Goal: Transaction & Acquisition: Purchase product/service

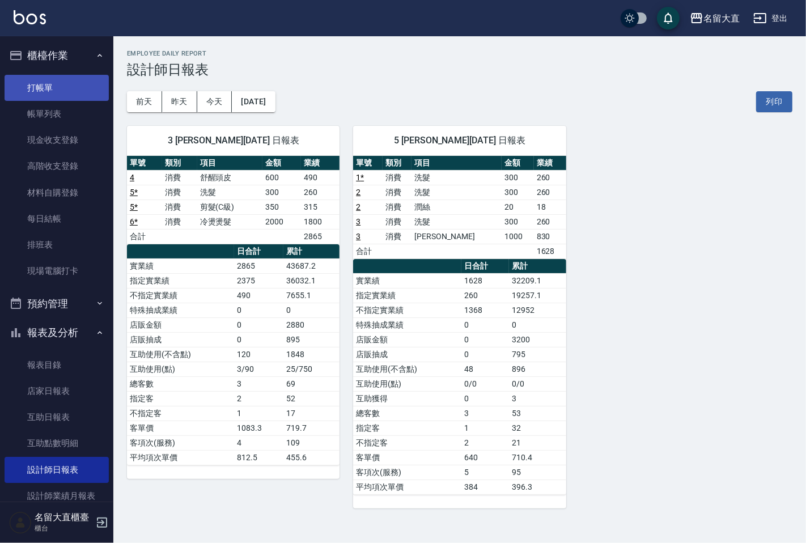
click at [59, 83] on link "打帳單" at bounding box center [57, 88] width 104 height 26
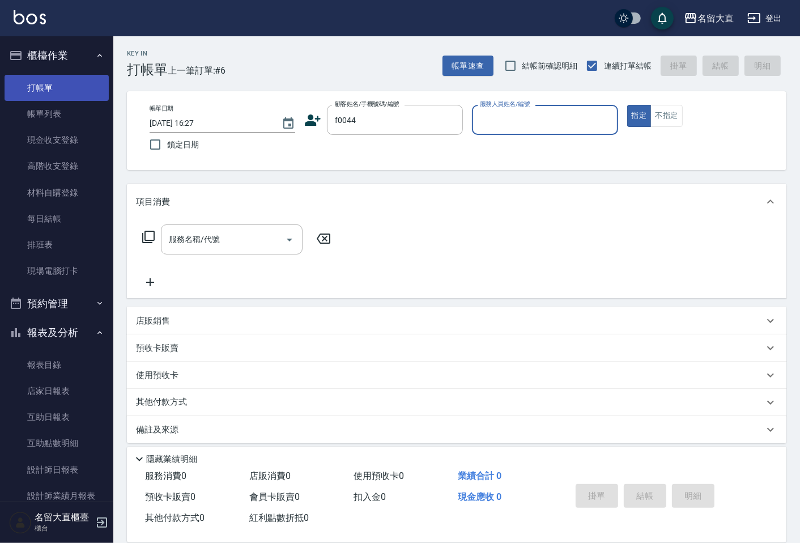
type input "新客人 姓名未設定/f0044/null"
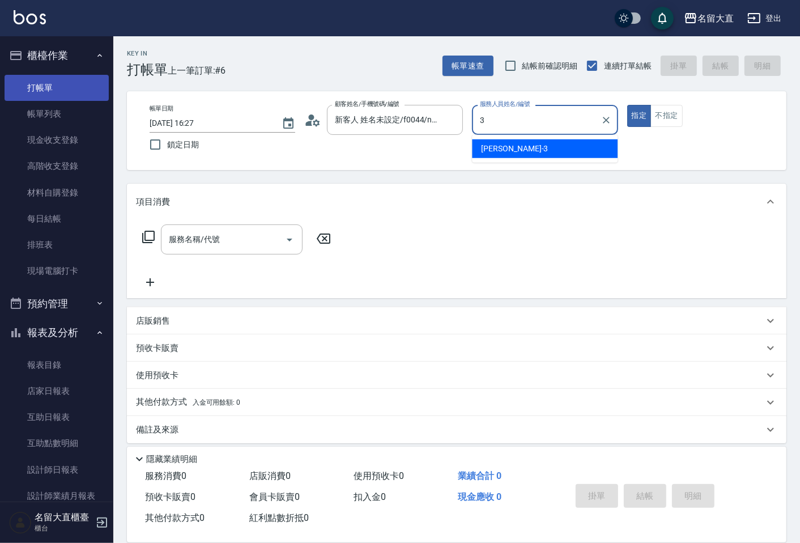
type input "[PERSON_NAME]3"
type button "true"
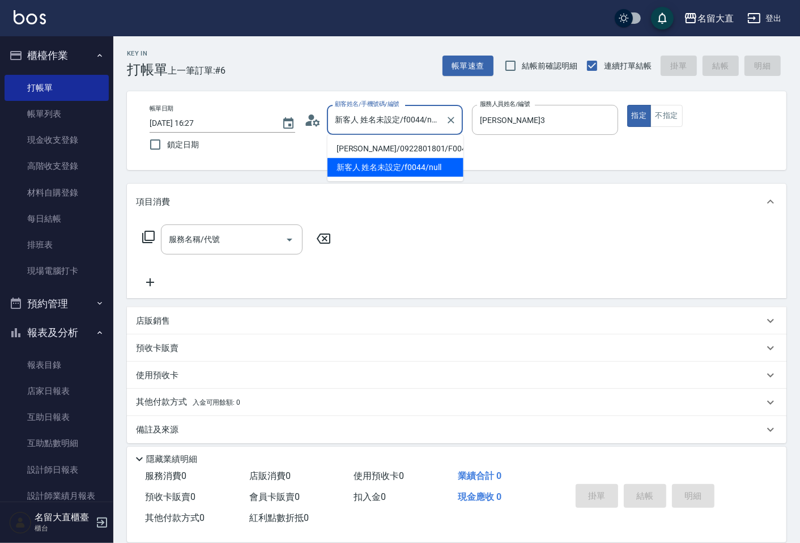
click at [360, 121] on input "新客人 姓名未設定/f0044/null" at bounding box center [386, 120] width 109 height 20
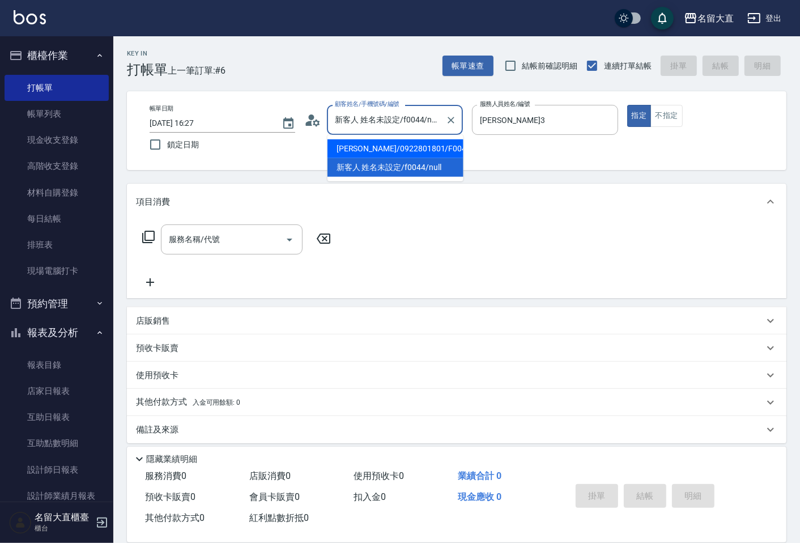
click at [369, 144] on li "[PERSON_NAME]/0922801801/F0044" at bounding box center [395, 148] width 136 height 19
type input "[PERSON_NAME]/0922801801/F0044"
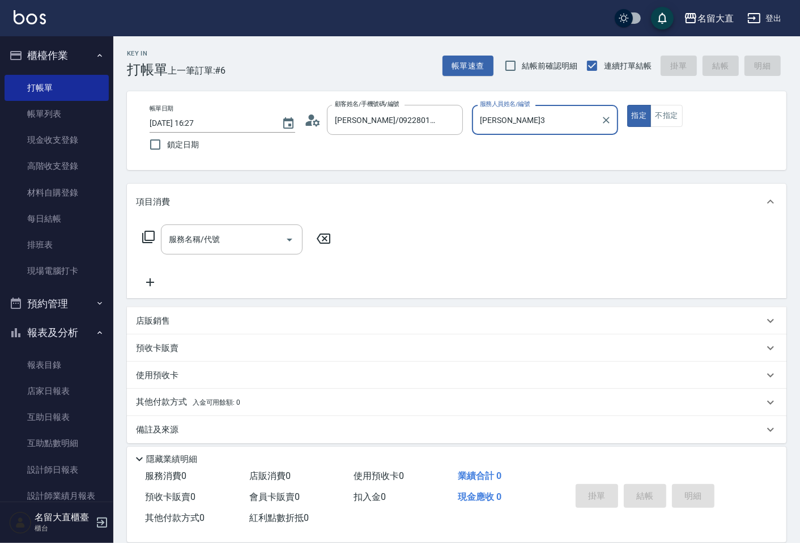
click at [627, 105] on button "指定" at bounding box center [639, 116] width 24 height 22
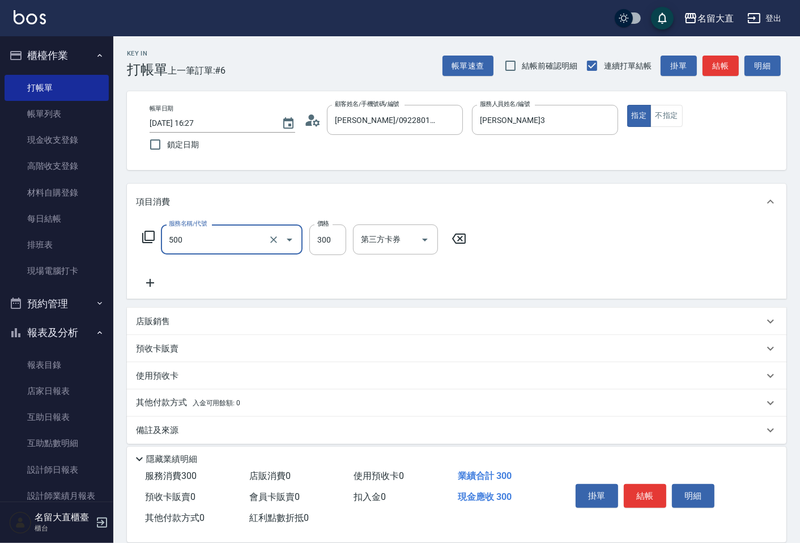
type input "洗髮(500)"
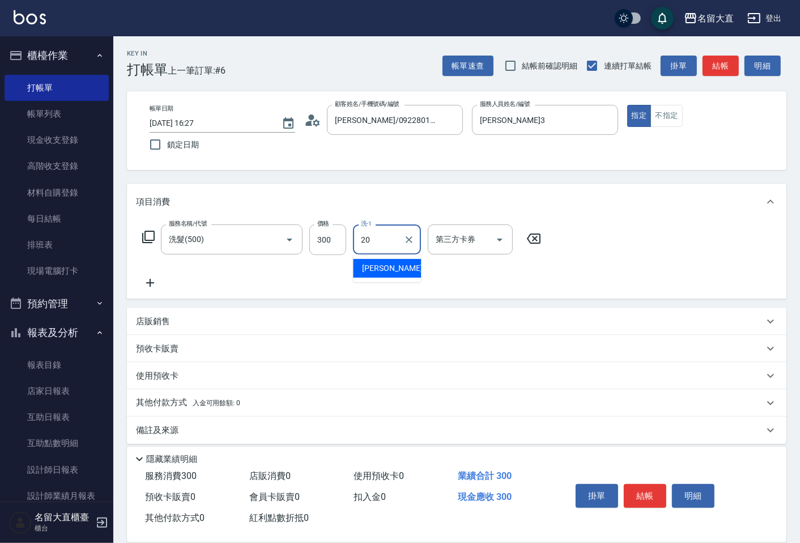
type input "詩雅-20"
click at [731, 59] on button "結帳" at bounding box center [721, 66] width 36 height 21
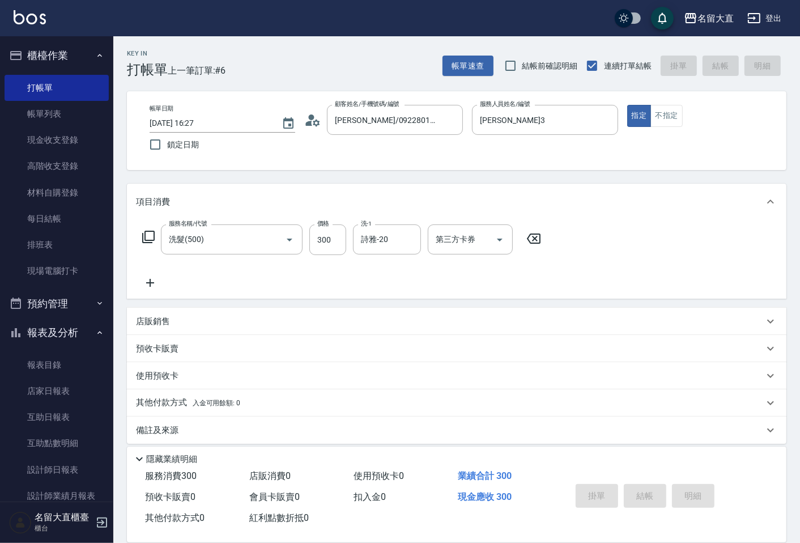
type input "[DATE] 16:28"
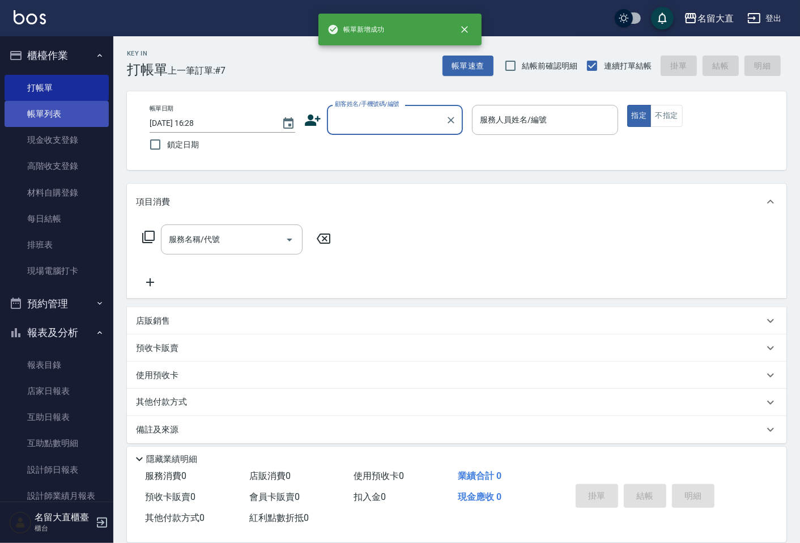
click at [89, 109] on link "帳單列表" at bounding box center [57, 114] width 104 height 26
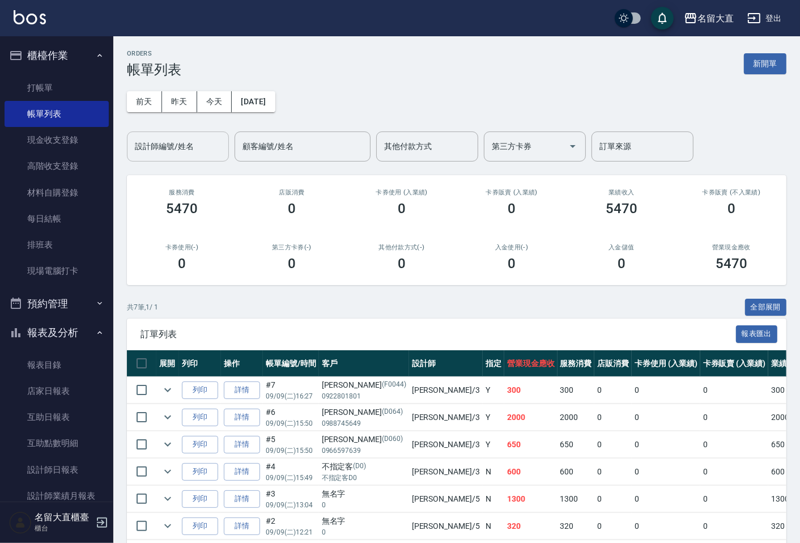
click at [180, 145] on input "設計師編號/姓名" at bounding box center [178, 147] width 92 height 20
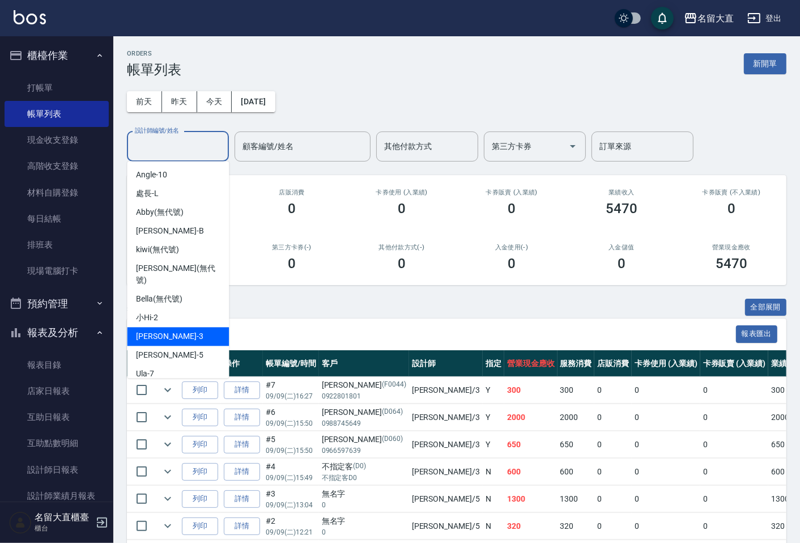
click at [165, 330] on span "[PERSON_NAME]3" at bounding box center [169, 336] width 67 height 12
type input "[PERSON_NAME]3"
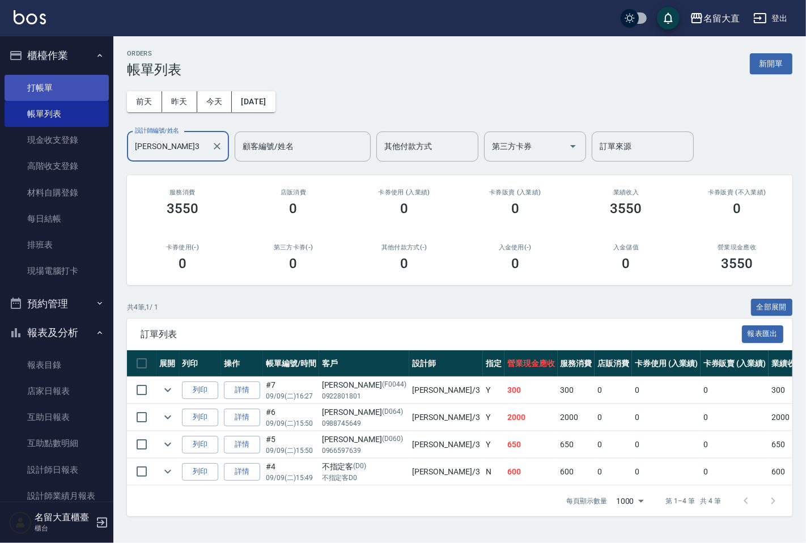
click at [48, 85] on link "打帳單" at bounding box center [57, 88] width 104 height 26
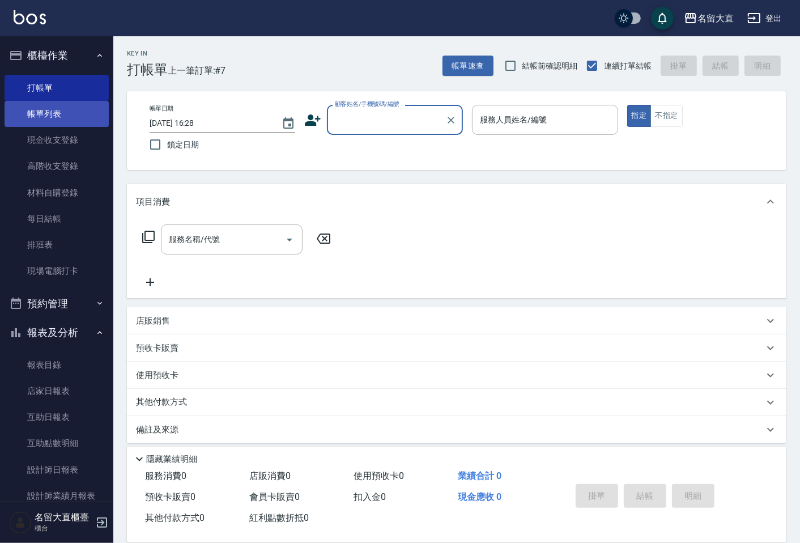
click at [47, 118] on link "帳單列表" at bounding box center [57, 114] width 104 height 26
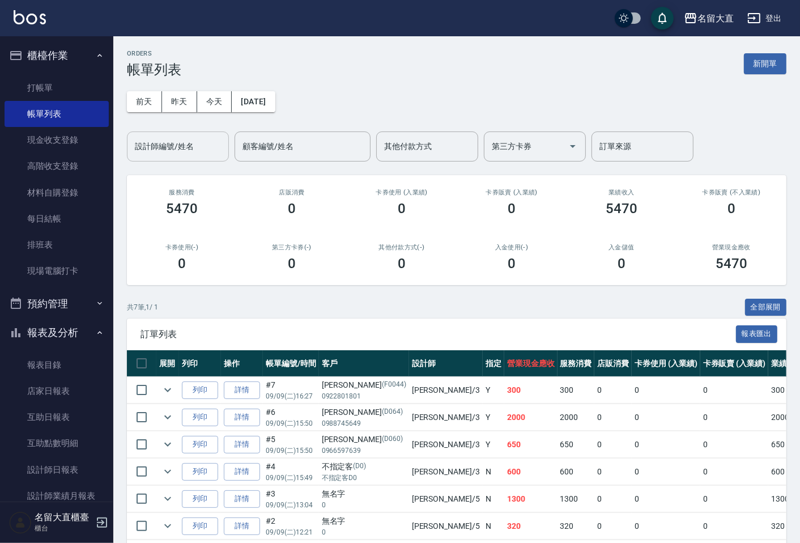
click at [190, 148] on input "設計師編號/姓名" at bounding box center [178, 147] width 92 height 20
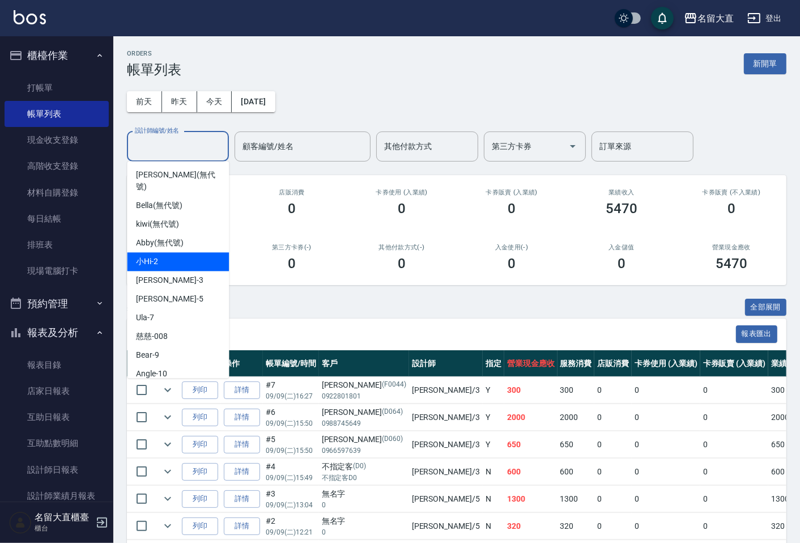
click at [168, 257] on div "小Hi -2" at bounding box center [178, 261] width 102 height 19
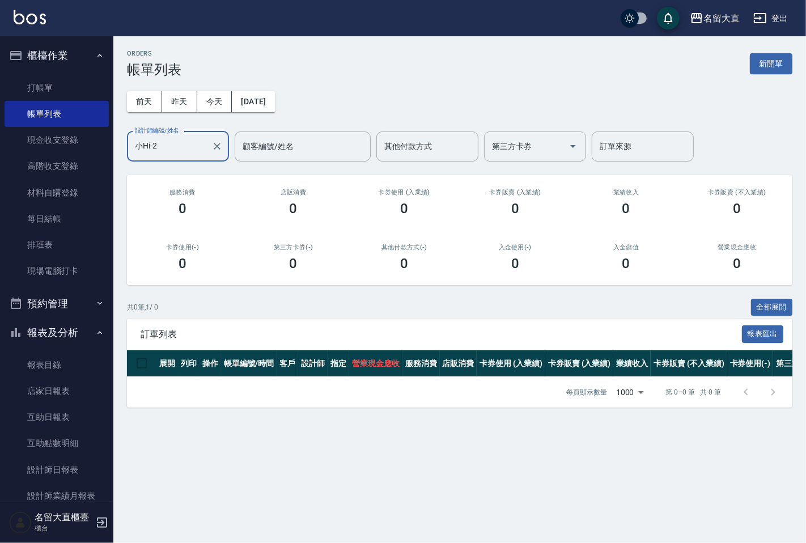
click at [153, 148] on input "小Hi-2" at bounding box center [169, 147] width 75 height 20
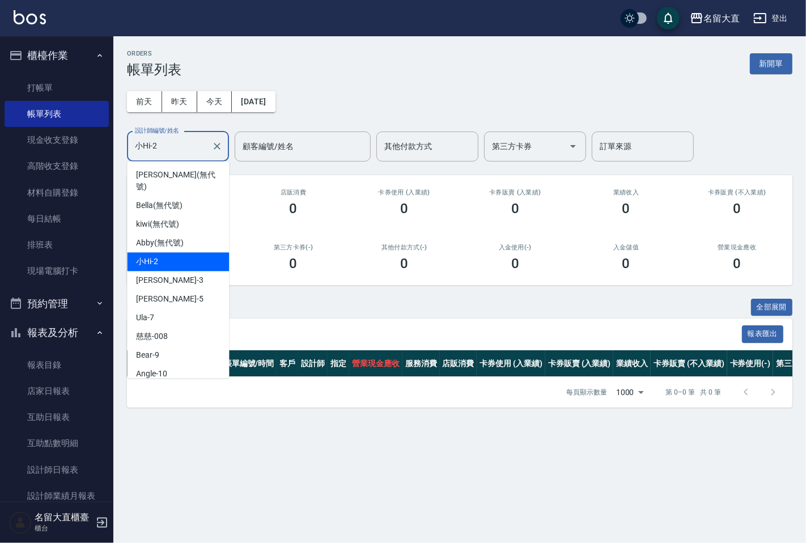
click at [153, 148] on input "小Hi-2" at bounding box center [169, 147] width 75 height 20
click at [150, 274] on span "[PERSON_NAME]3" at bounding box center [169, 280] width 67 height 12
type input "[PERSON_NAME]3"
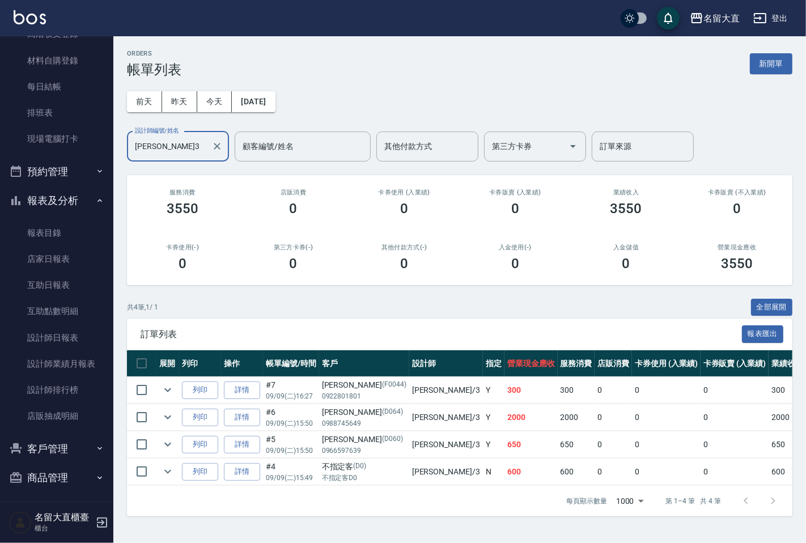
scroll to position [135, 0]
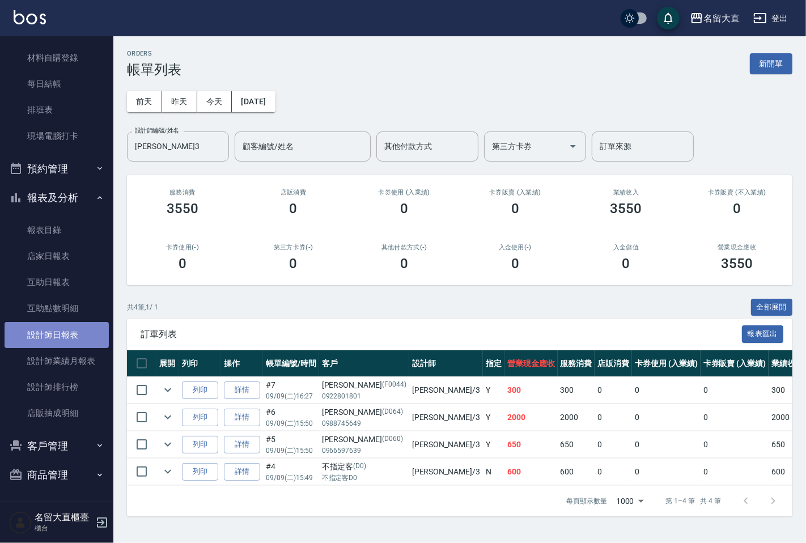
click at [65, 331] on link "設計師日報表" at bounding box center [57, 335] width 104 height 26
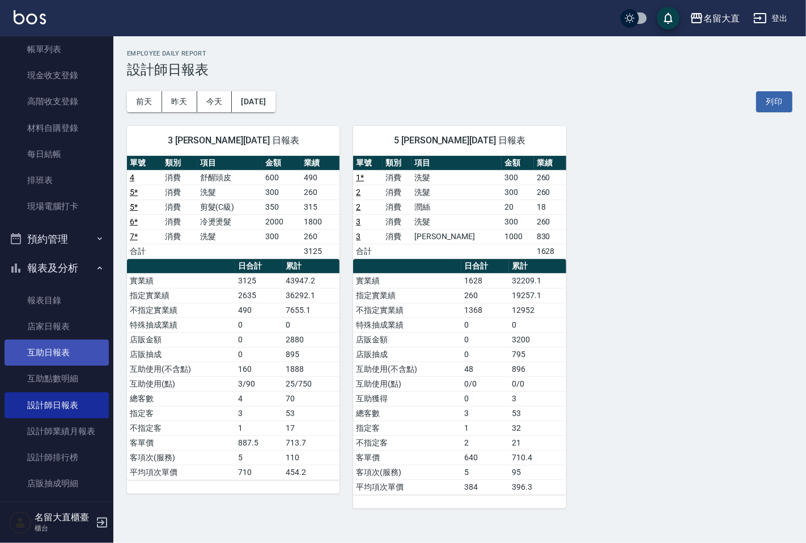
scroll to position [135, 0]
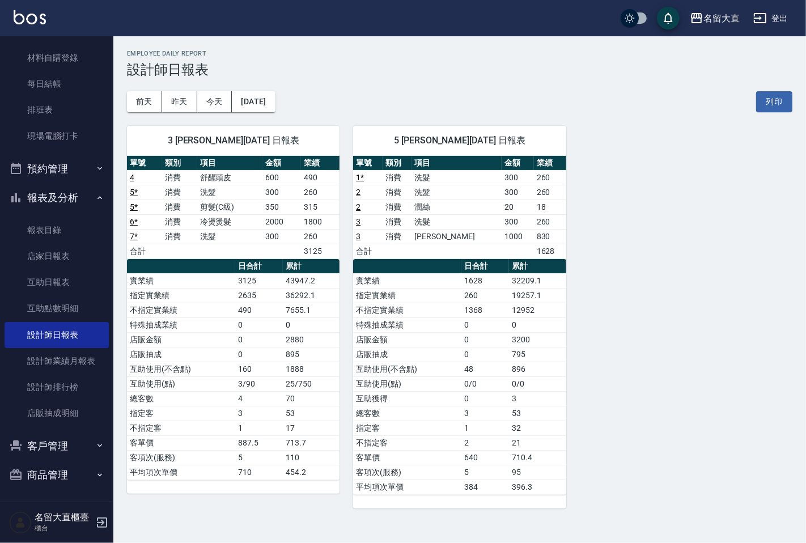
click at [62, 446] on button "客戶管理" at bounding box center [57, 445] width 104 height 29
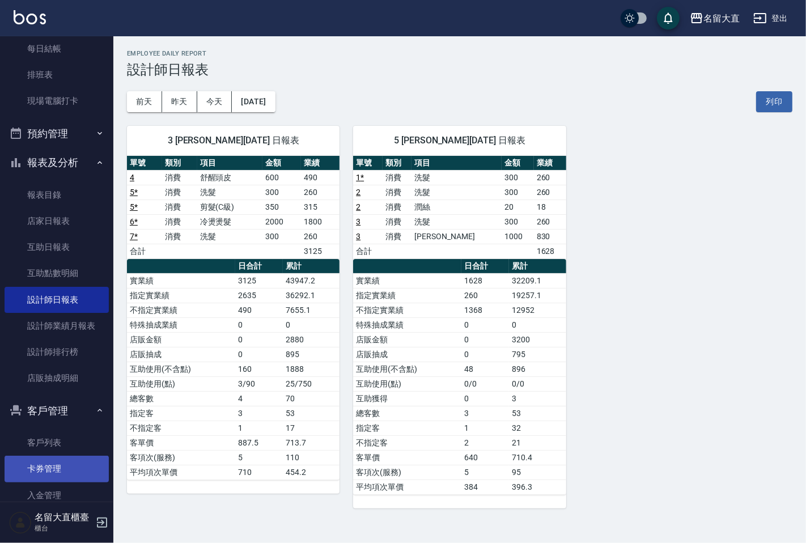
scroll to position [219, 0]
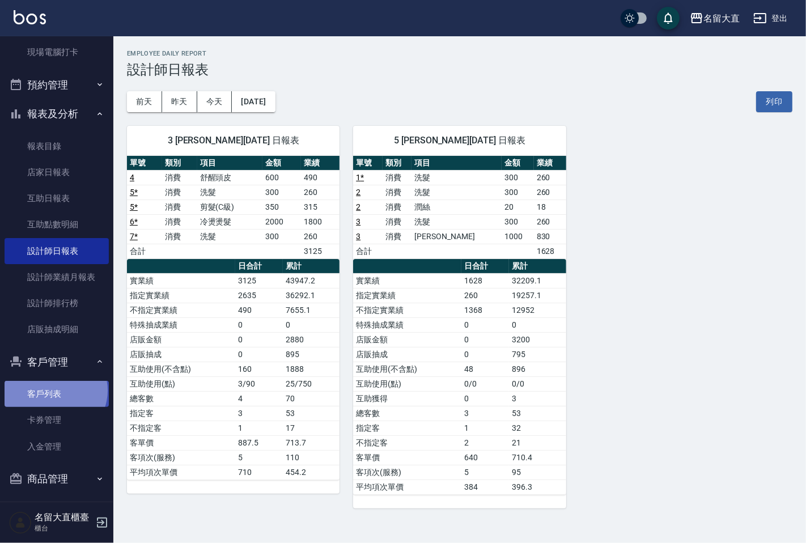
click at [54, 390] on link "客戶列表" at bounding box center [57, 394] width 104 height 26
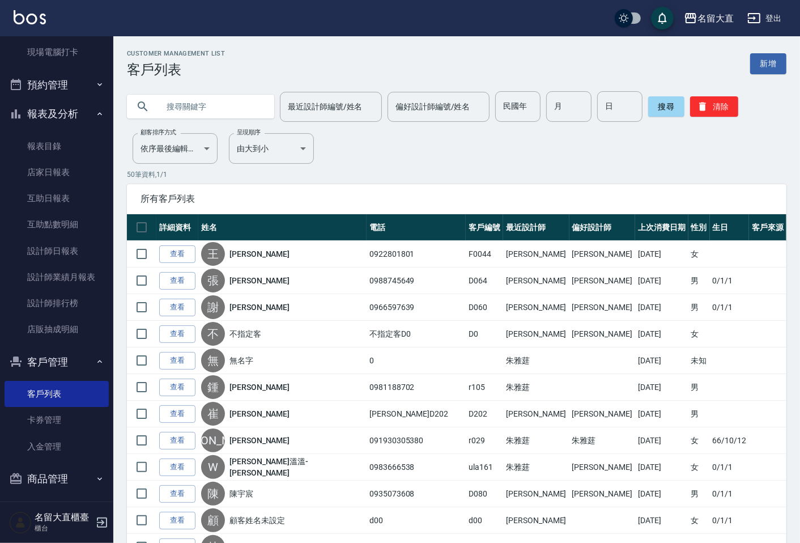
click at [208, 112] on input "text" at bounding box center [212, 106] width 107 height 31
type input "0912723435"
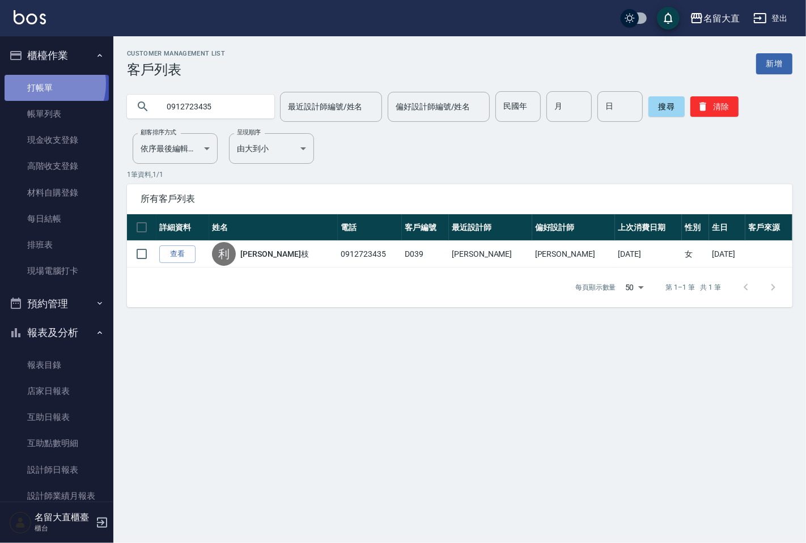
click at [42, 83] on link "打帳單" at bounding box center [57, 88] width 104 height 26
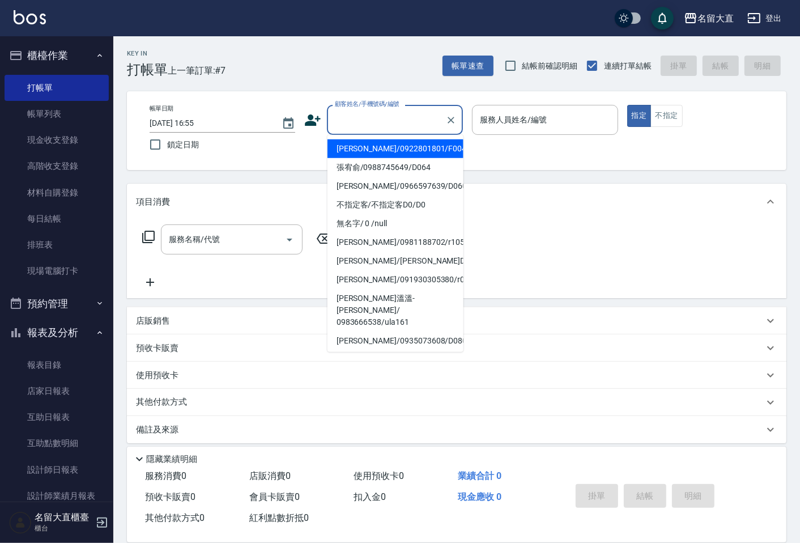
click at [377, 111] on input "顧客姓名/手機號碼/編號" at bounding box center [386, 120] width 109 height 20
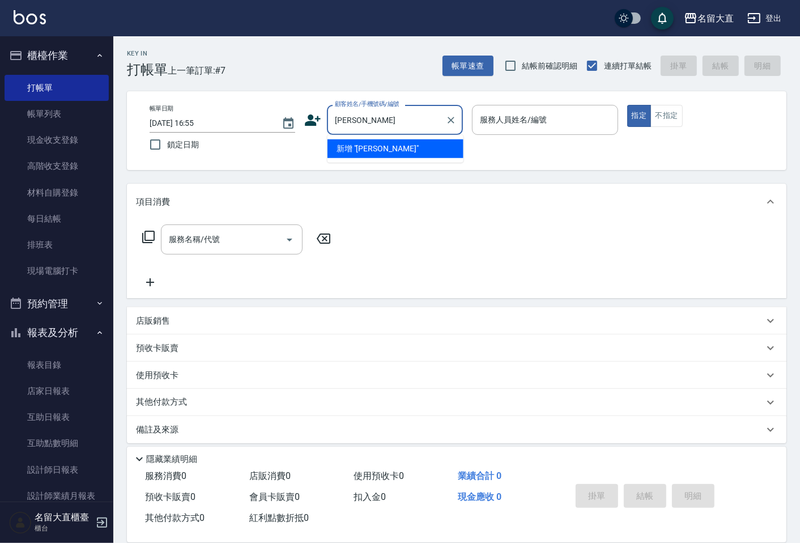
type input "[PERSON_NAME]"
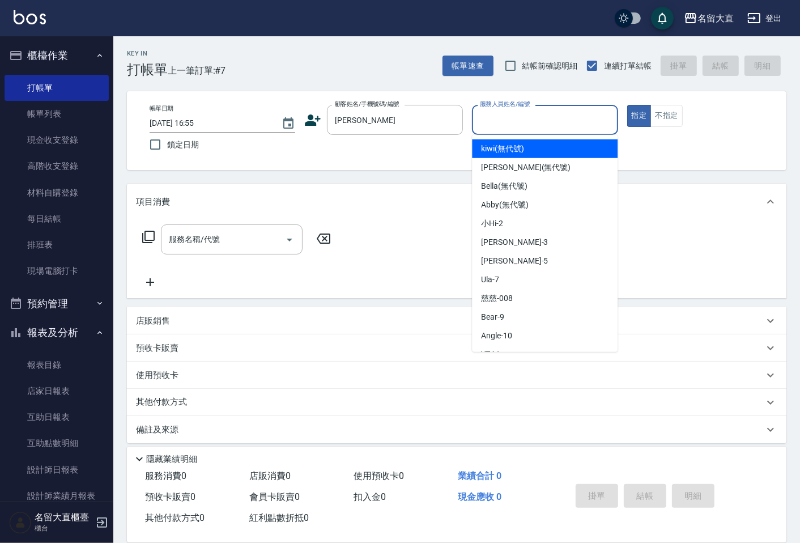
click at [535, 120] on input "服務人員姓名/編號" at bounding box center [544, 120] width 135 height 20
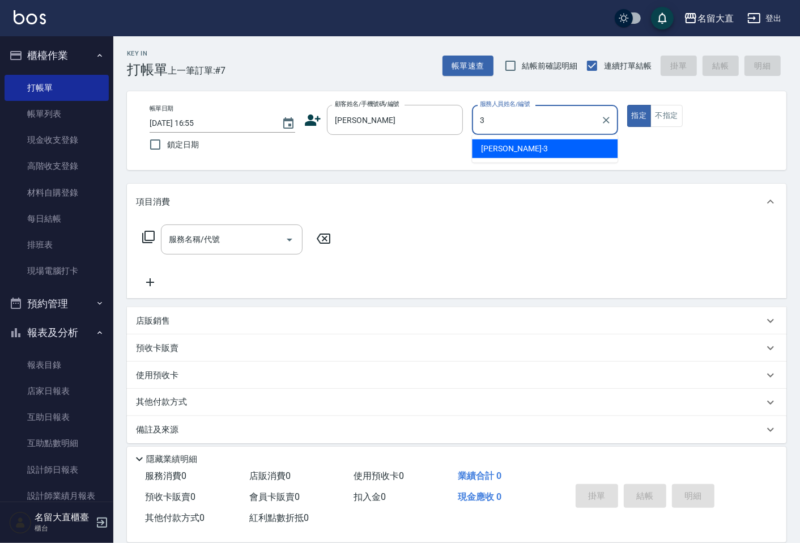
type input "[PERSON_NAME]3"
type button "true"
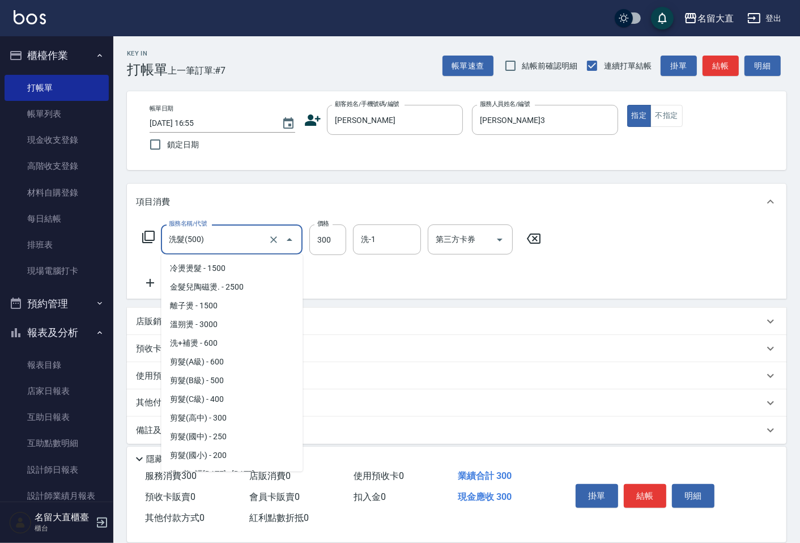
click at [240, 244] on input "洗髮(500)" at bounding box center [216, 239] width 100 height 20
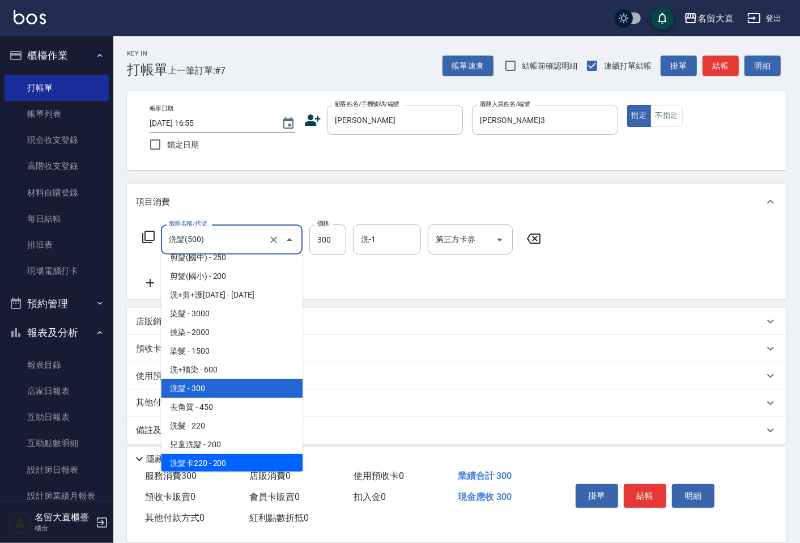
scroll to position [198, 0]
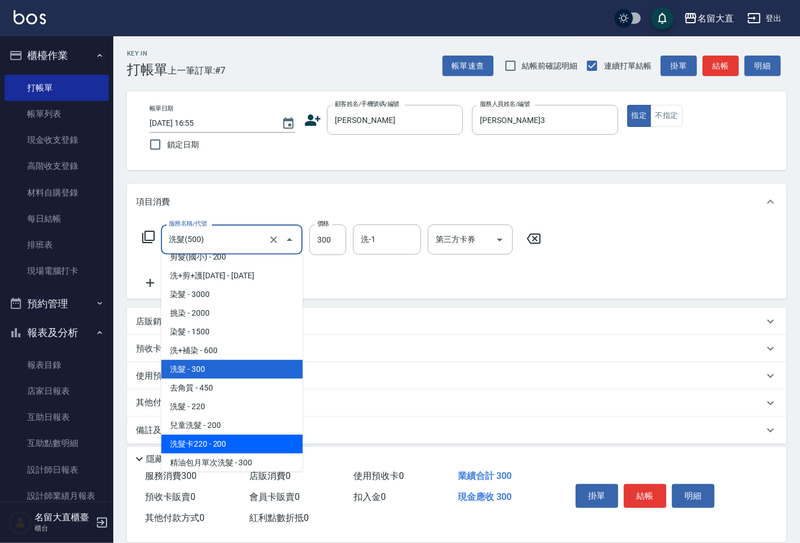
type input "洗髮卡220(508)"
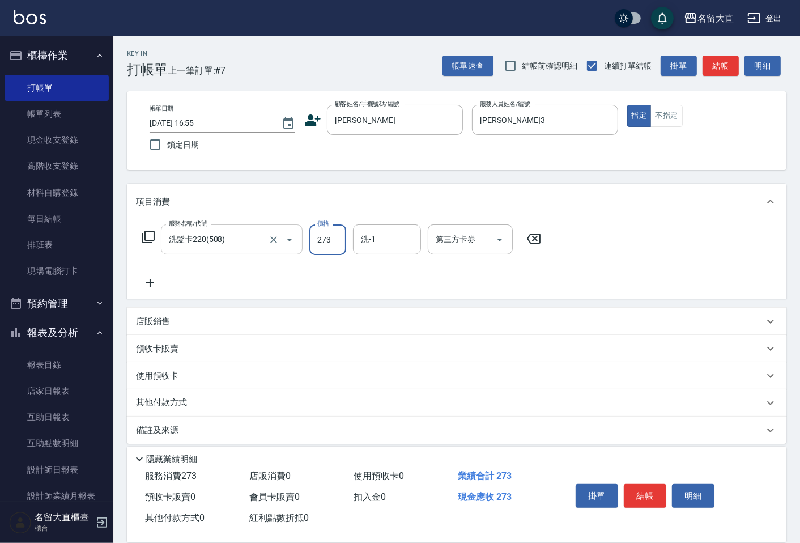
type input "273"
type input "詩雅-20"
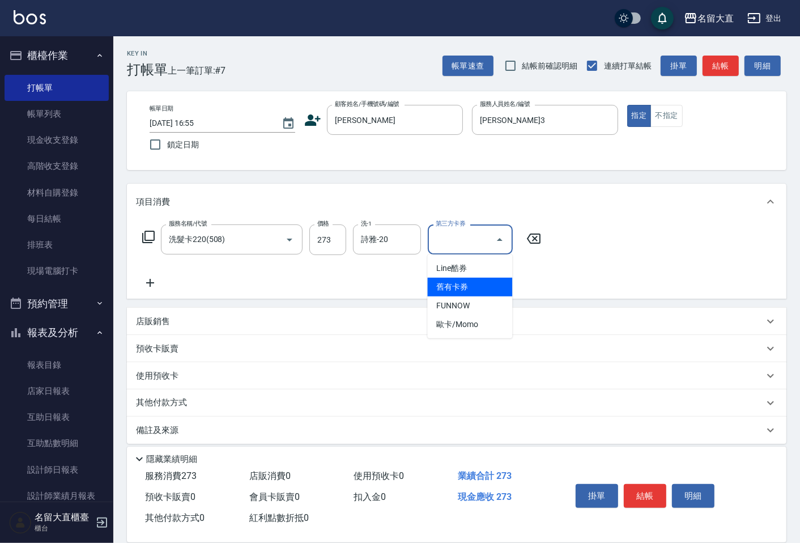
type input "舊有卡券"
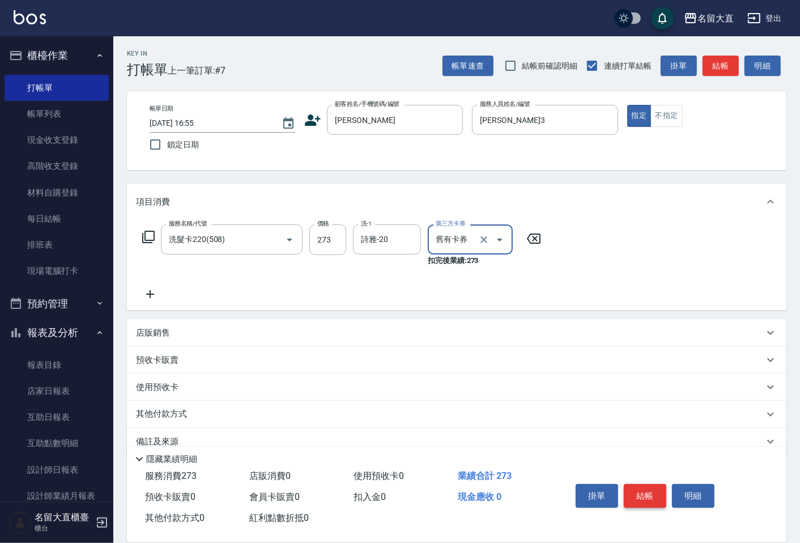
click at [641, 486] on button "結帳" at bounding box center [645, 496] width 42 height 24
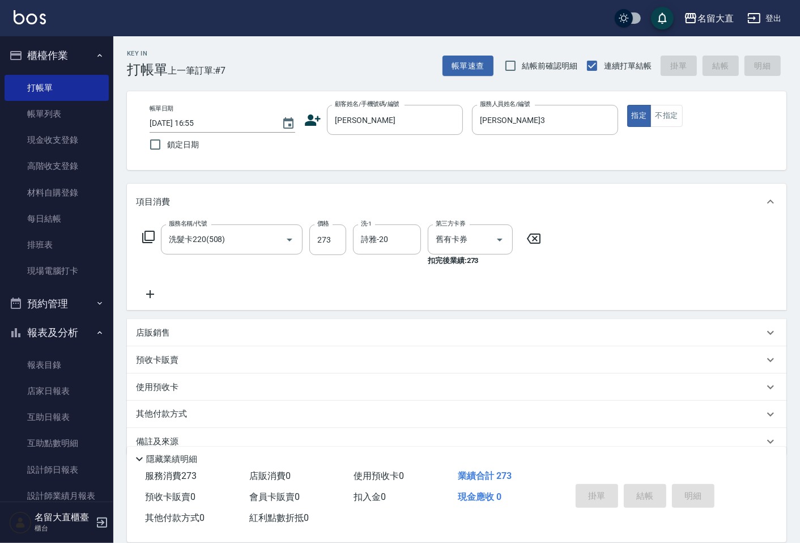
type input "[DATE] 16:56"
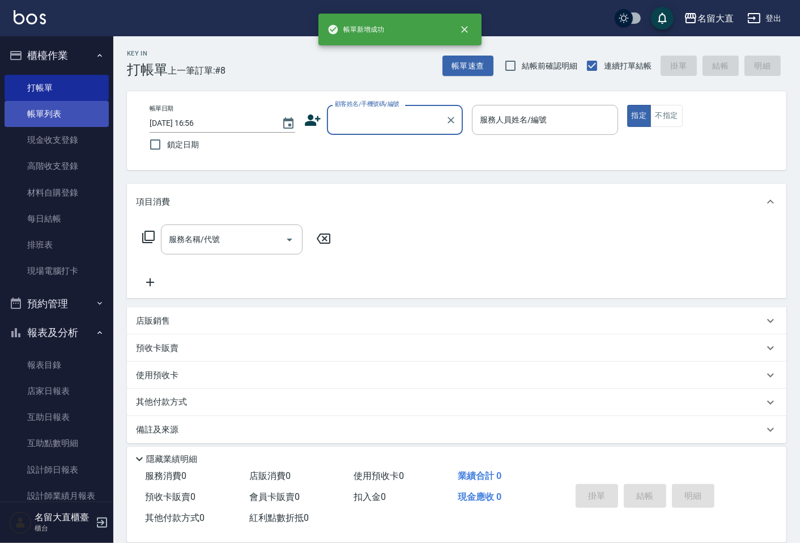
click at [21, 112] on link "帳單列表" at bounding box center [57, 114] width 104 height 26
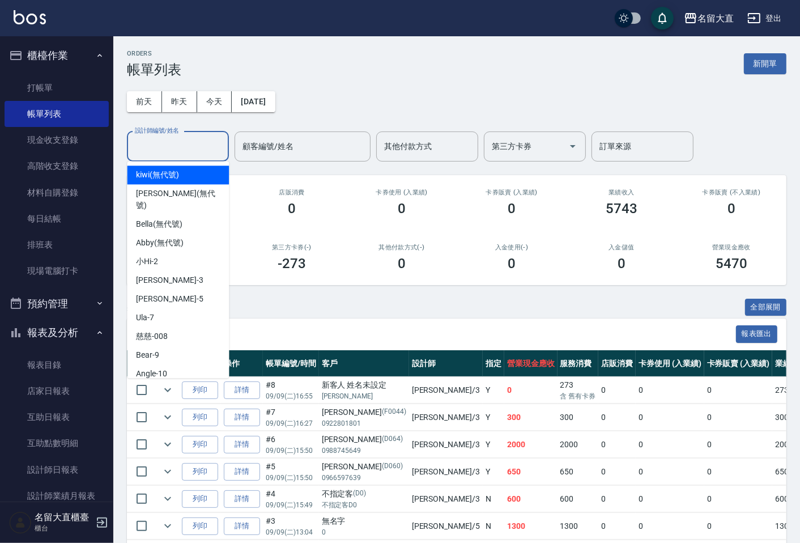
click at [162, 154] on input "設計師編號/姓名" at bounding box center [178, 147] width 92 height 20
click at [177, 271] on div "[PERSON_NAME]3" at bounding box center [178, 280] width 102 height 19
type input "[PERSON_NAME]3"
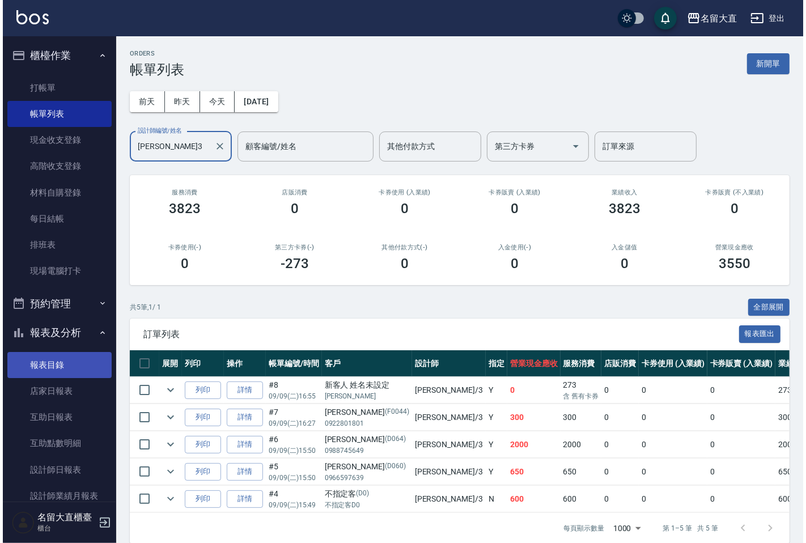
scroll to position [223, 0]
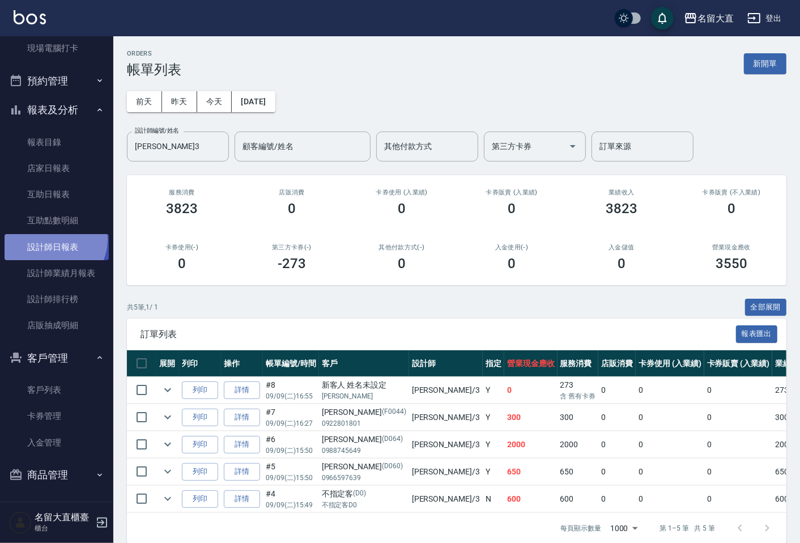
click at [54, 239] on link "設計師日報表" at bounding box center [57, 247] width 104 height 26
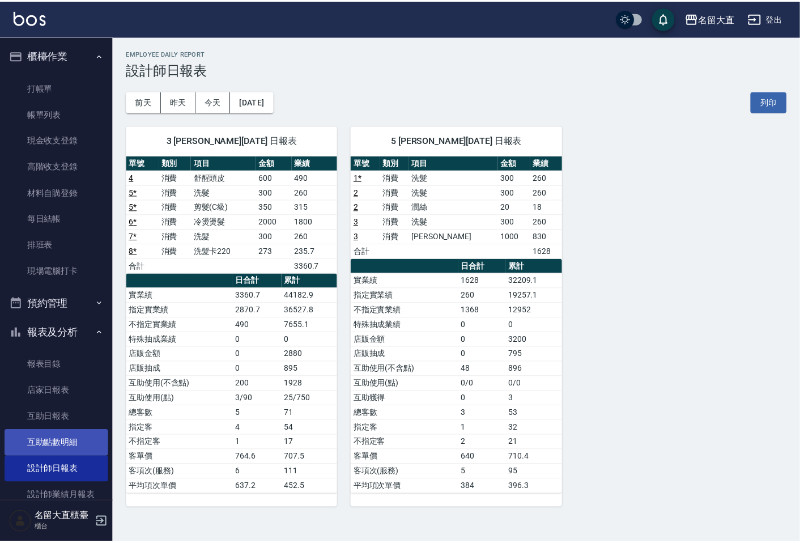
scroll to position [223, 0]
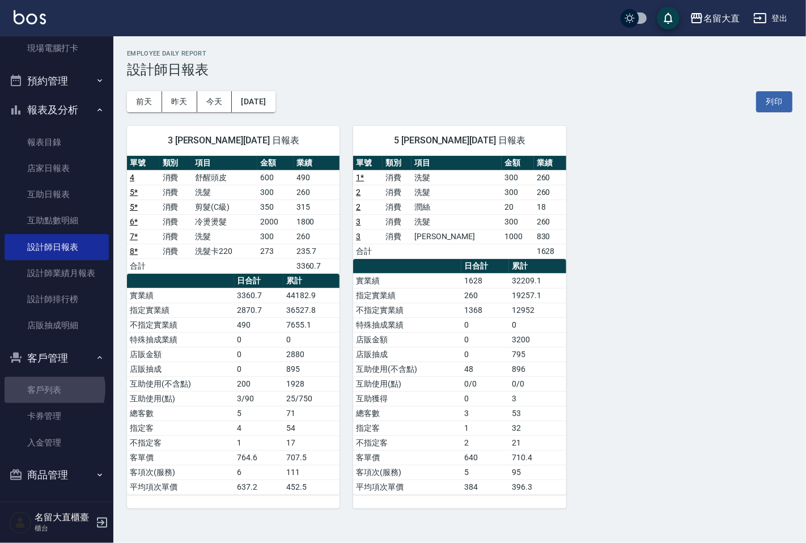
drag, startPoint x: 46, startPoint y: 389, endPoint x: 62, endPoint y: 350, distance: 41.7
click at [46, 388] on link "客戶列表" at bounding box center [57, 390] width 104 height 26
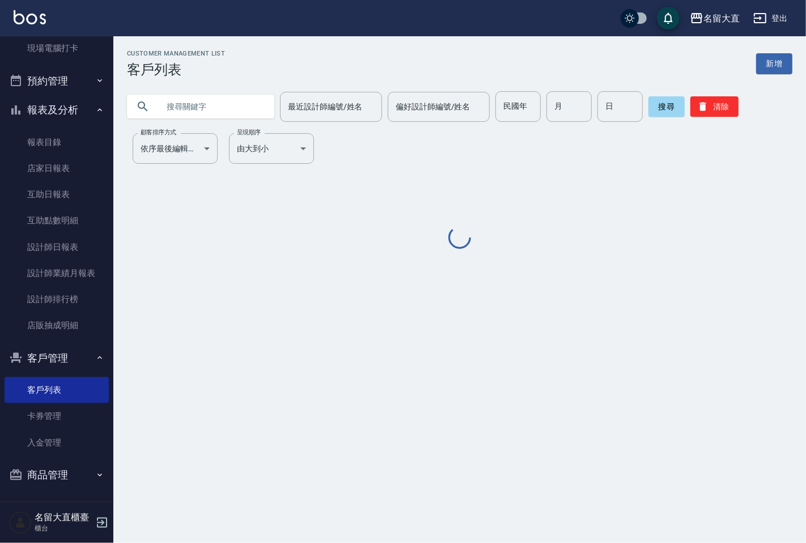
click at [188, 110] on input "text" at bounding box center [212, 106] width 107 height 31
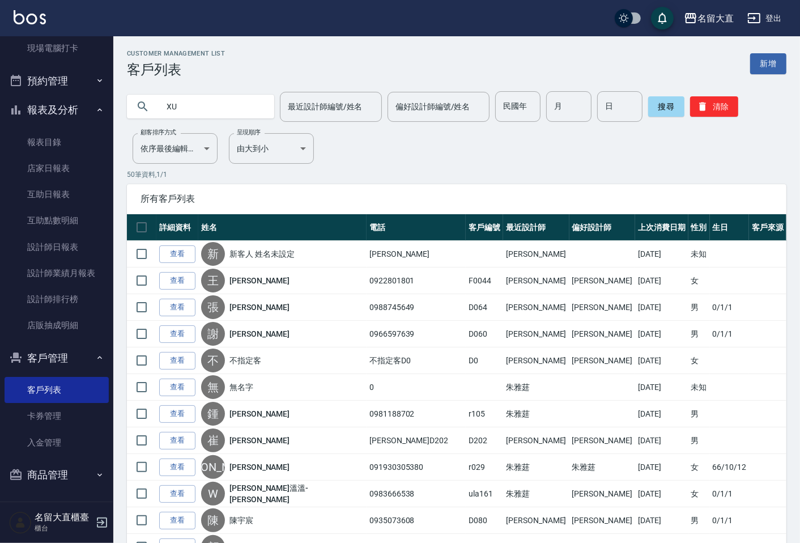
type input "X"
type input "廖"
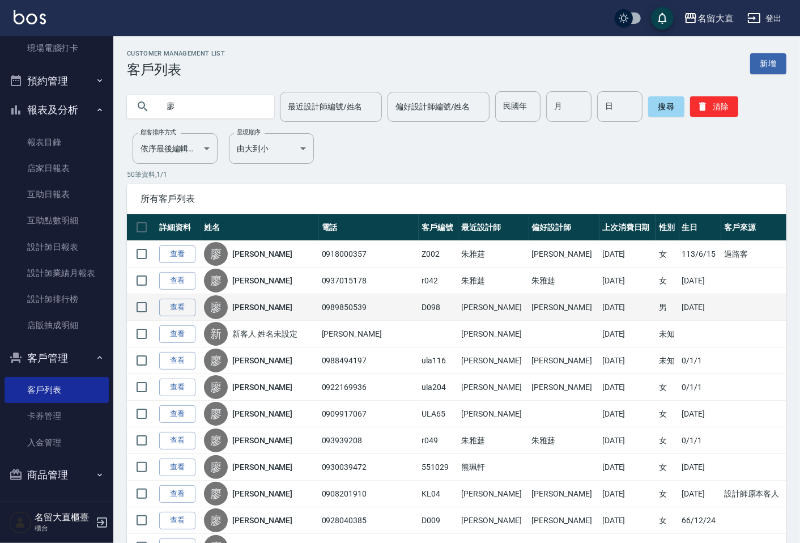
click at [248, 309] on link "[PERSON_NAME]" at bounding box center [262, 306] width 60 height 11
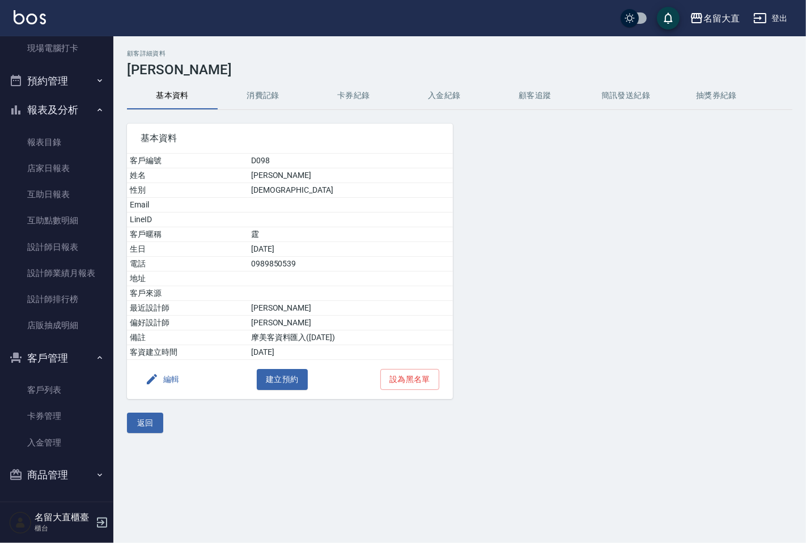
click at [247, 95] on button "消費記錄" at bounding box center [263, 95] width 91 height 27
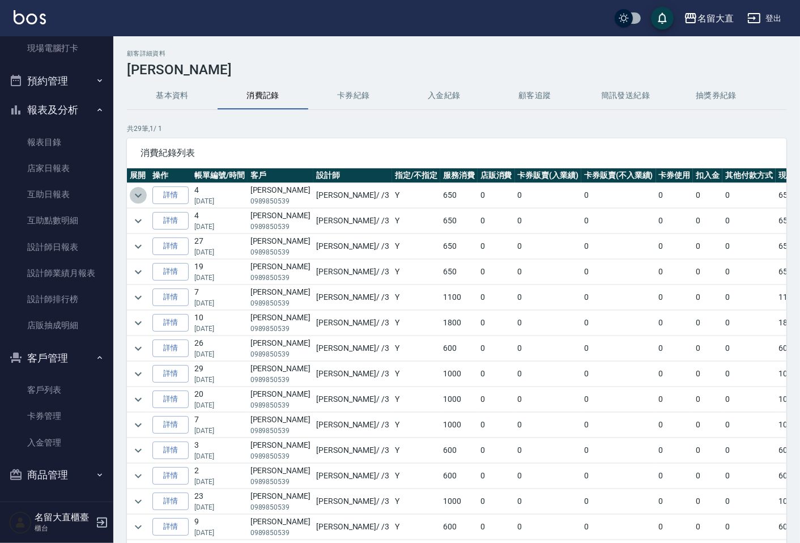
click at [137, 193] on icon "expand row" at bounding box center [138, 196] width 14 height 14
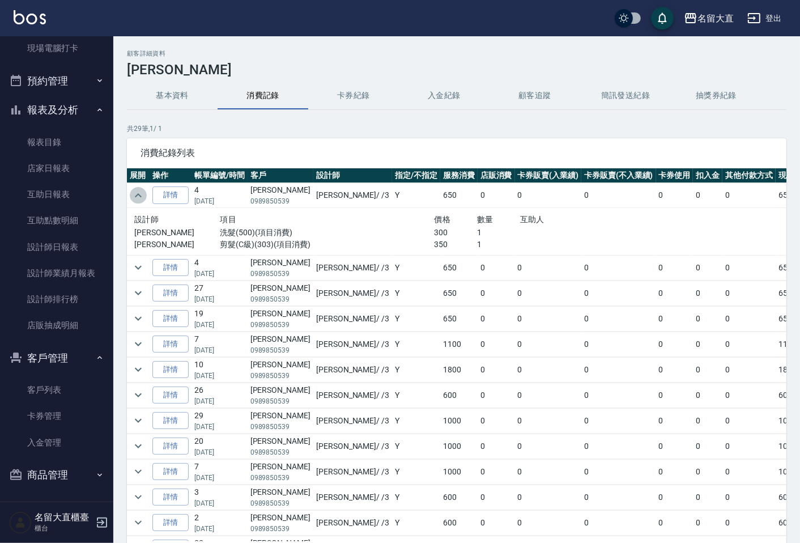
click at [137, 193] on icon "expand row" at bounding box center [138, 196] width 14 height 14
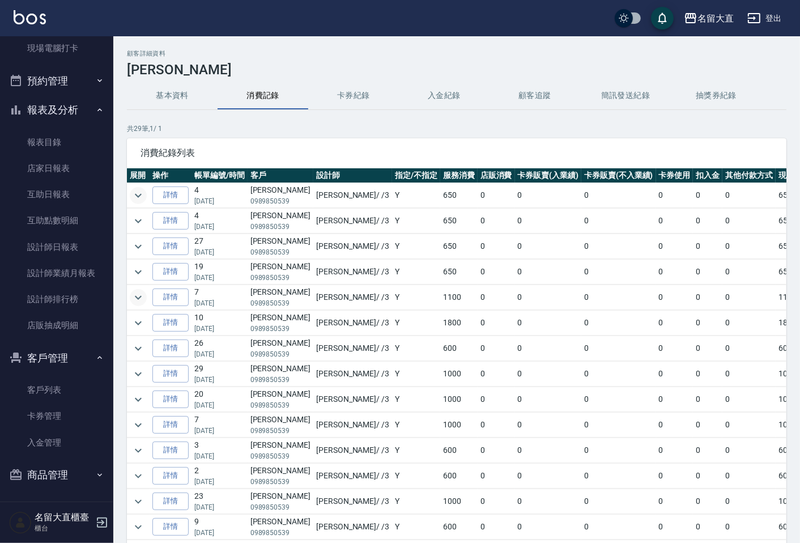
click at [137, 293] on icon "expand row" at bounding box center [138, 298] width 14 height 14
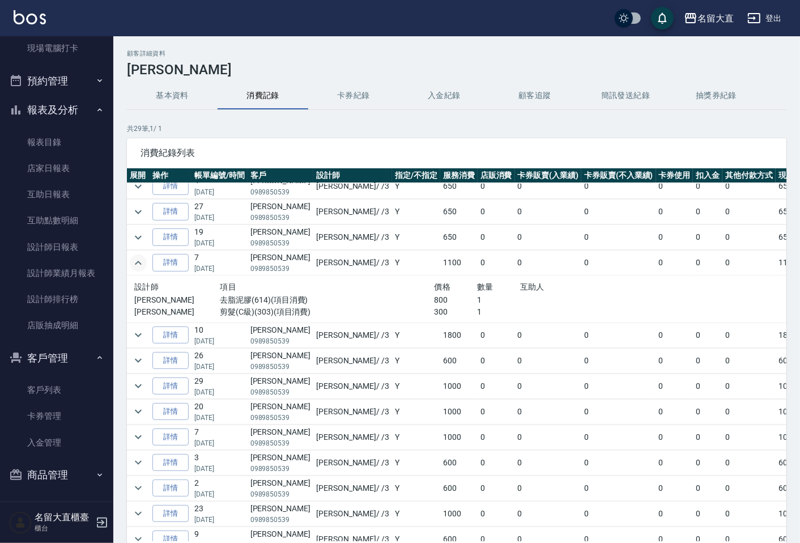
scroll to position [63, 0]
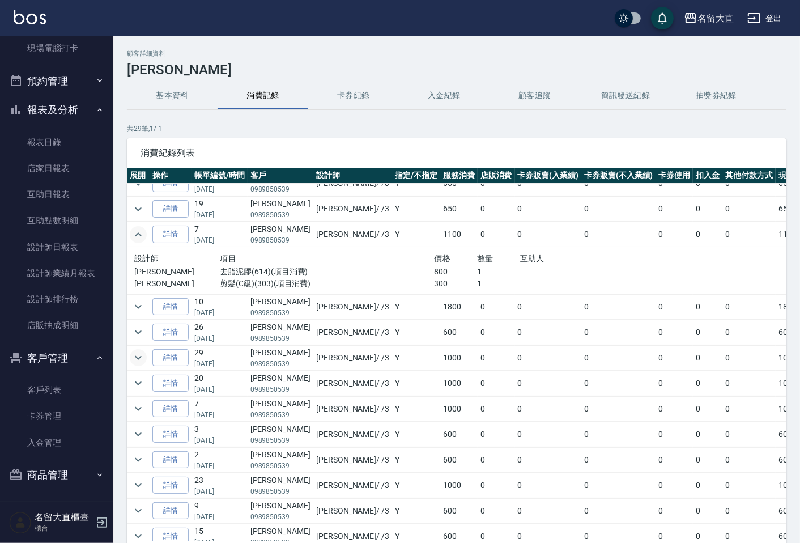
click at [138, 355] on icon "expand row" at bounding box center [138, 358] width 14 height 14
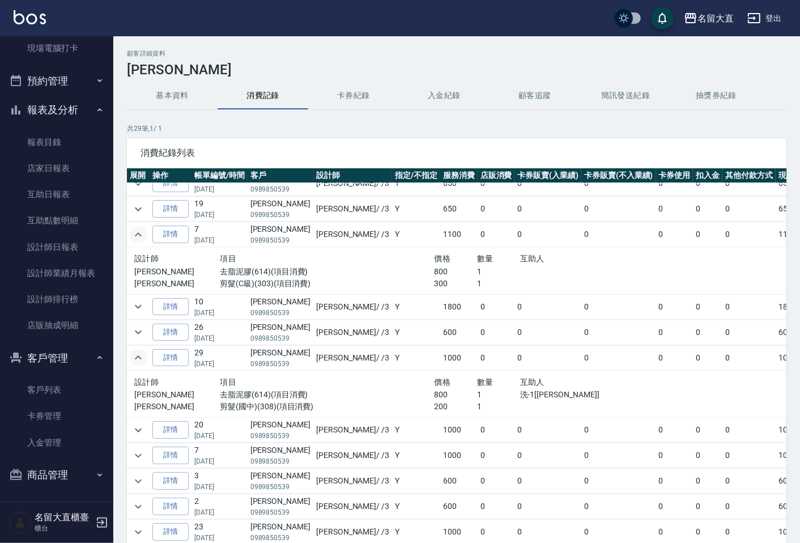
click at [138, 355] on icon "expand row" at bounding box center [138, 358] width 14 height 14
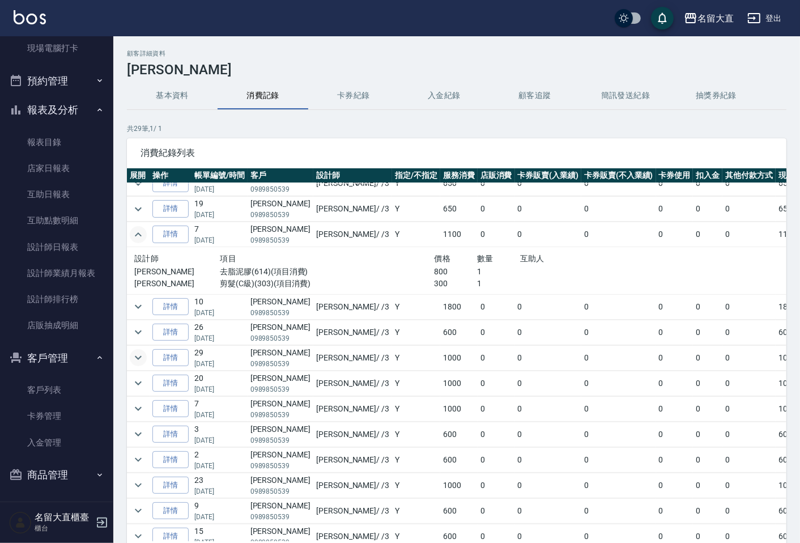
click at [138, 355] on icon "expand row" at bounding box center [138, 358] width 14 height 14
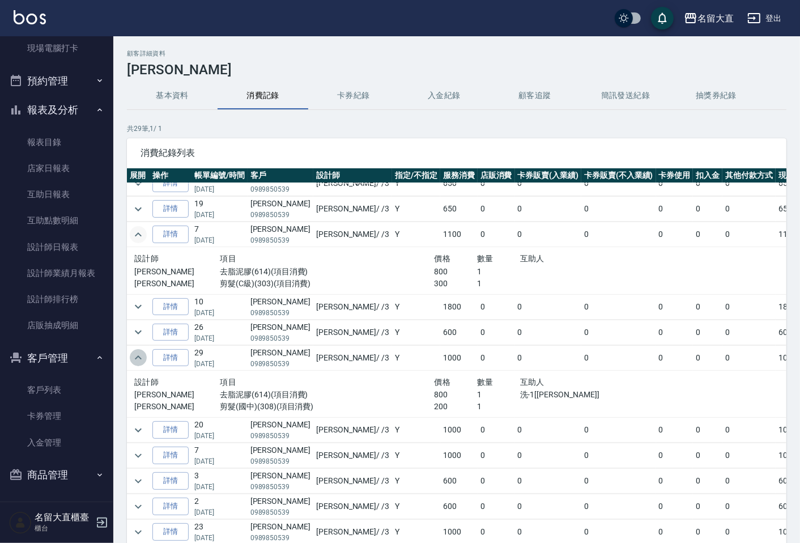
click at [138, 355] on icon "expand row" at bounding box center [138, 358] width 14 height 14
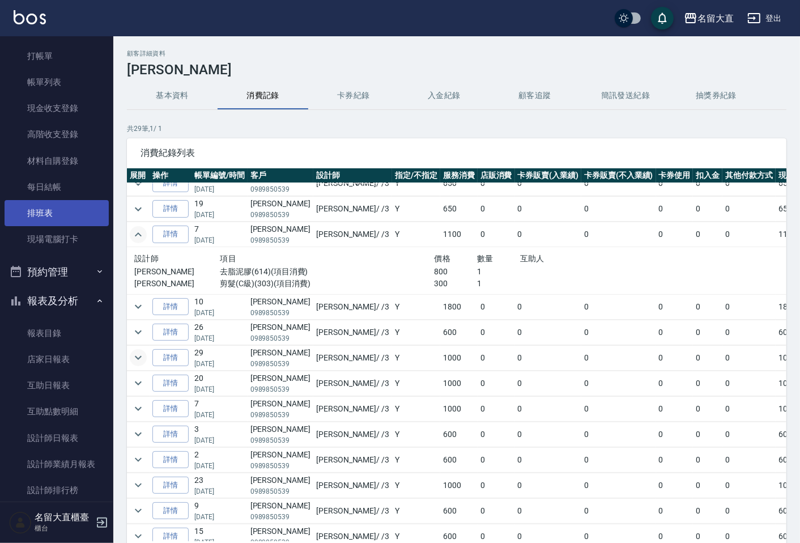
scroll to position [0, 0]
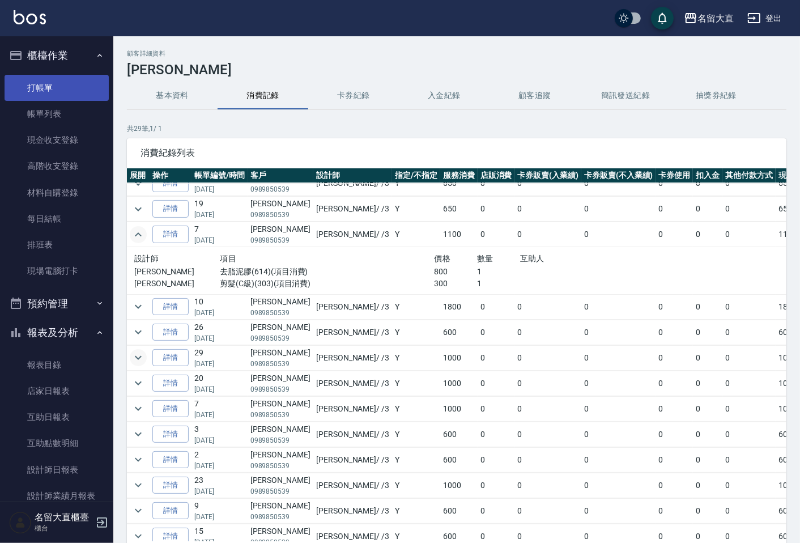
click at [75, 97] on link "打帳單" at bounding box center [57, 88] width 104 height 26
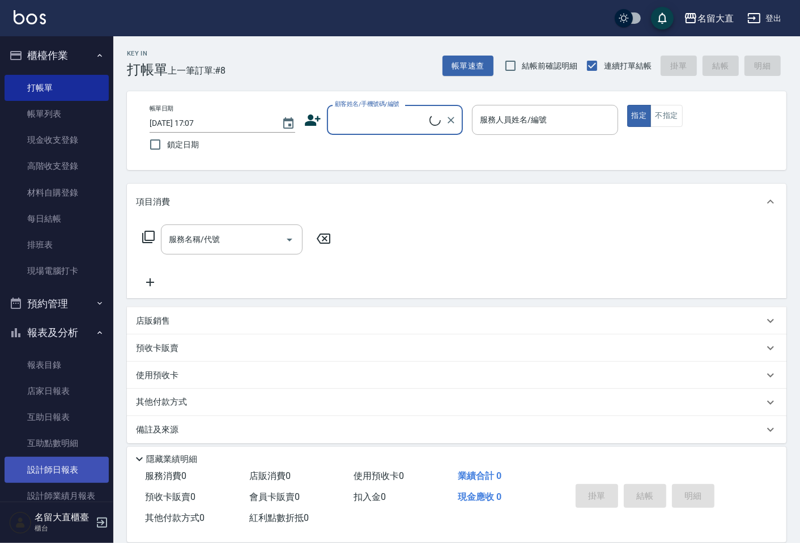
click at [70, 474] on link "設計師日報表" at bounding box center [57, 470] width 104 height 26
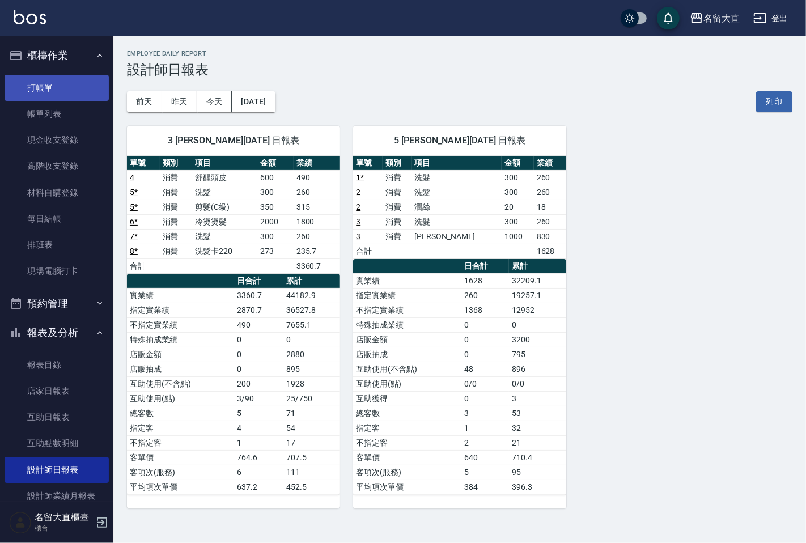
click at [65, 80] on link "打帳單" at bounding box center [57, 88] width 104 height 26
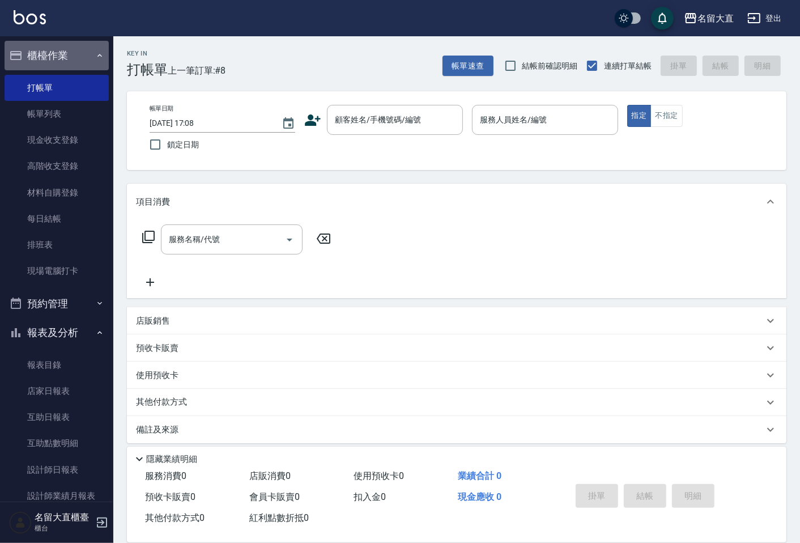
drag, startPoint x: 72, startPoint y: 40, endPoint x: 85, endPoint y: 6, distance: 36.4
click at [77, 33] on div "名留大直 登出 櫃檯作業 打帳單 帳單列表 現金收支登錄 高階收支登錄 材料自購登錄 每日結帳 排班表 現場電腦打卡 預約管理 預約管理 單日預約紀錄 單週預…" at bounding box center [400, 275] width 800 height 551
